Goal: Navigation & Orientation: Find specific page/section

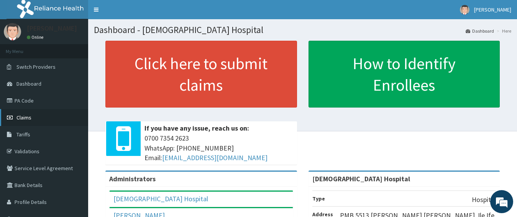
click at [29, 114] on span "Claims" at bounding box center [23, 117] width 15 height 7
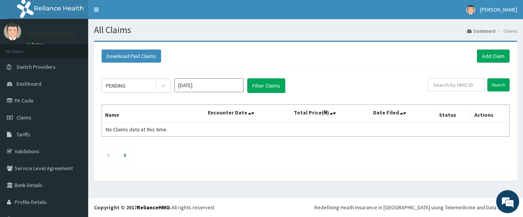
click at [118, 144] on div "PENDING [DATE] Filter Claims Search Name Encounter Date Total Price(₦) Date Fil…" at bounding box center [306, 118] width 416 height 102
click at [59, 100] on link "PA Code" at bounding box center [44, 100] width 88 height 17
